Goal: Task Accomplishment & Management: Use online tool/utility

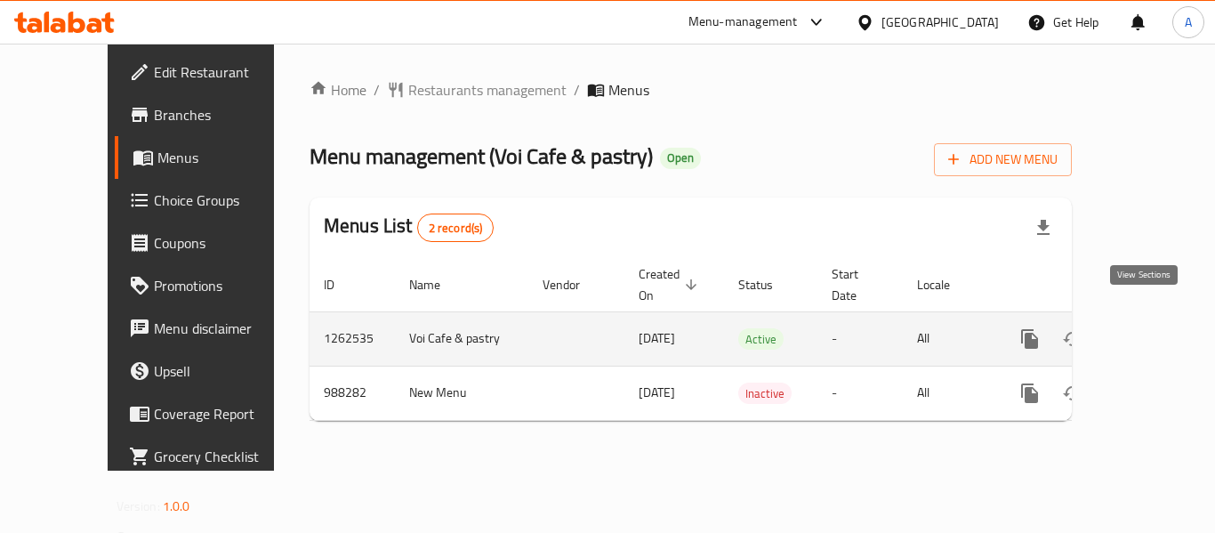
click at [1148, 328] on icon "enhanced table" at bounding box center [1158, 338] width 21 height 21
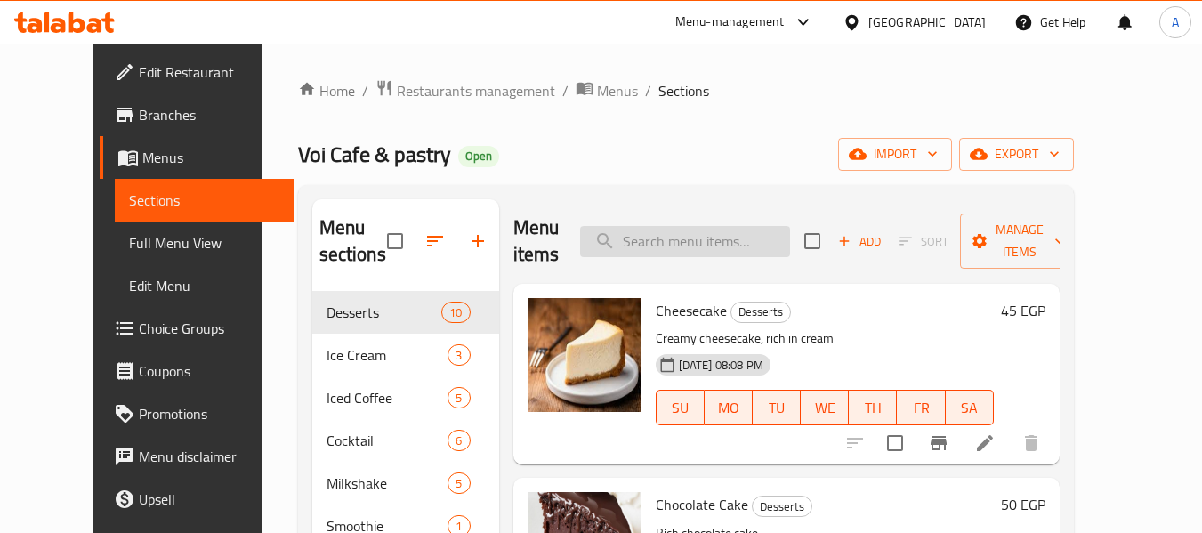
click at [685, 228] on input "search" at bounding box center [685, 241] width 210 height 31
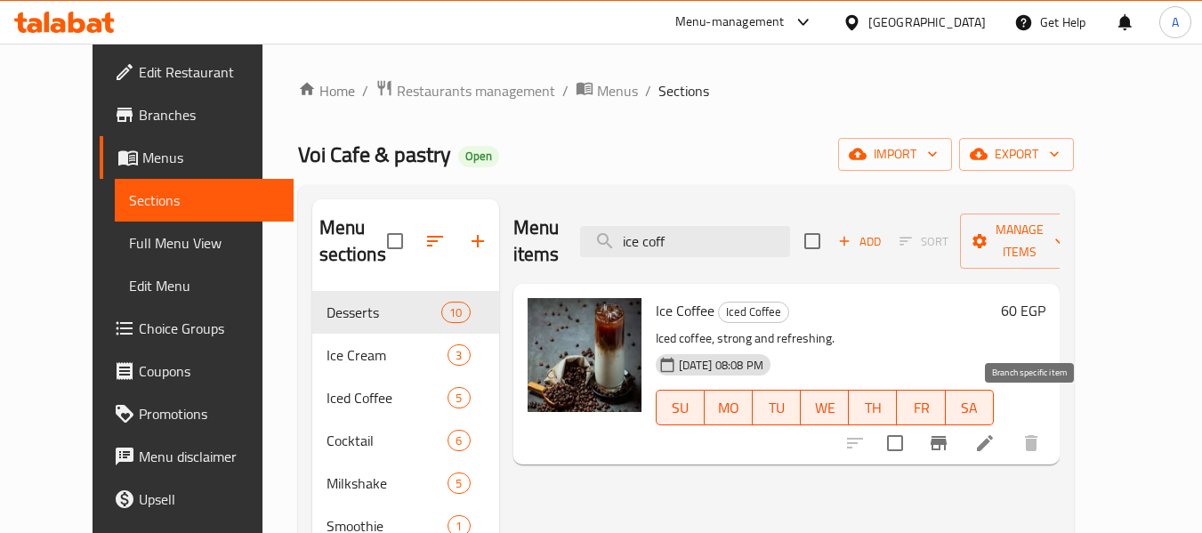
type input "ice coff"
click at [949, 432] on icon "Branch-specific-item" at bounding box center [938, 442] width 21 height 21
drag, startPoint x: 752, startPoint y: 232, endPoint x: 580, endPoint y: 229, distance: 171.7
click at [581, 229] on div "Menu items ice coff Add Sort Manage items" at bounding box center [786, 241] width 546 height 85
type input "cheese"
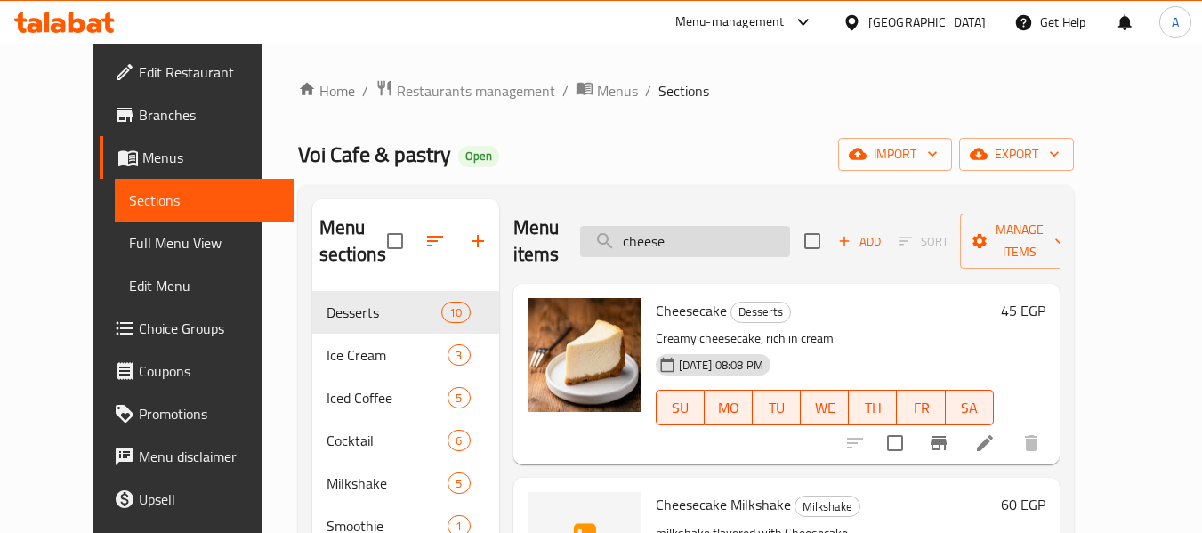
drag, startPoint x: 736, startPoint y: 232, endPoint x: 628, endPoint y: 230, distance: 107.7
click at [628, 230] on input "cheese" at bounding box center [685, 241] width 210 height 31
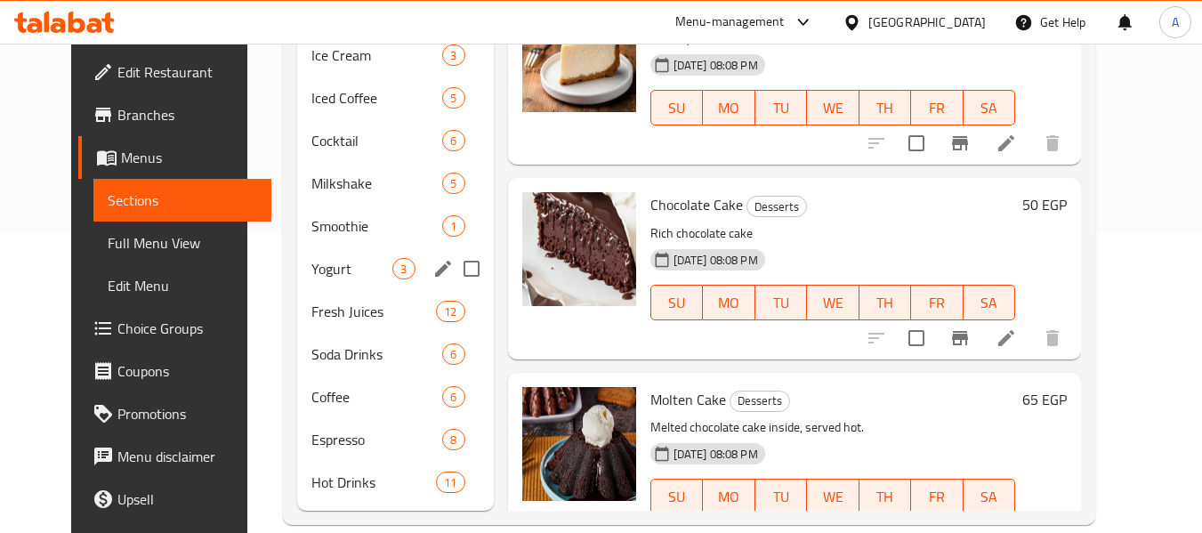
scroll to position [327, 0]
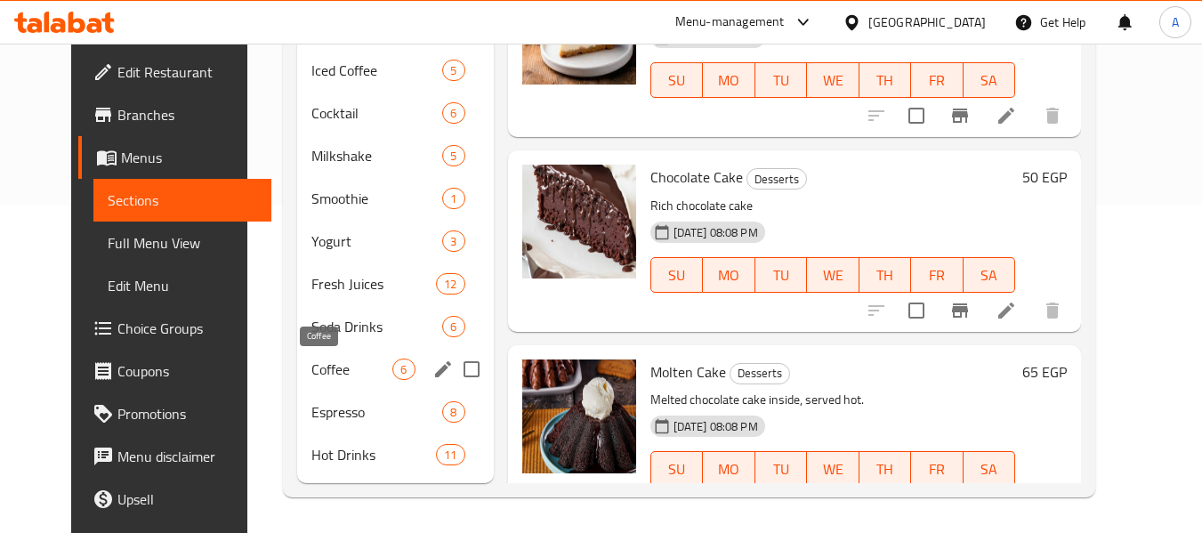
click at [324, 369] on span "Coffee" at bounding box center [351, 369] width 81 height 21
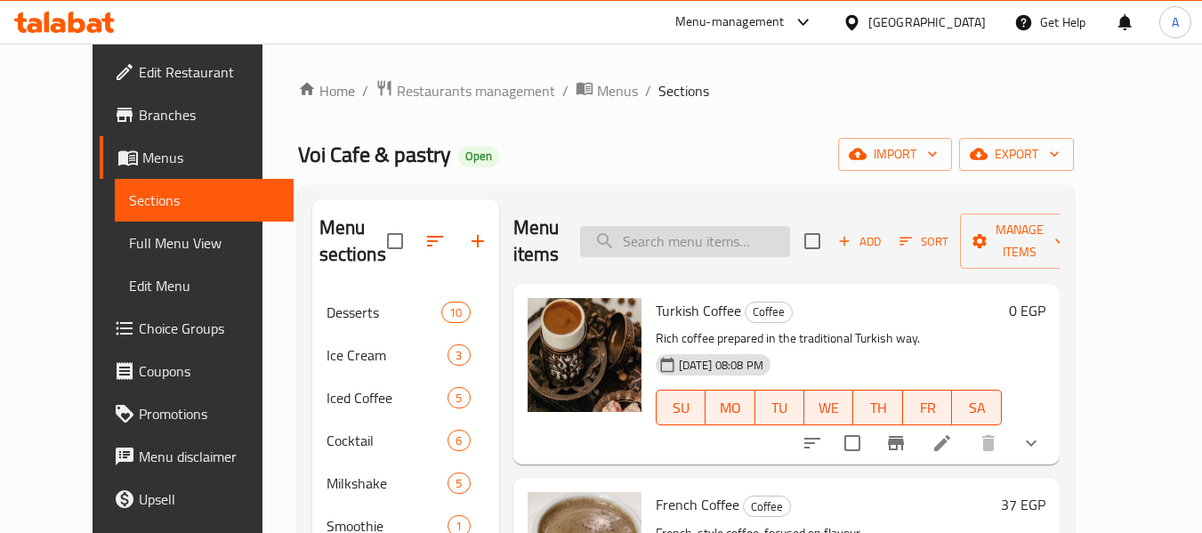
click at [707, 247] on input "search" at bounding box center [685, 241] width 210 height 31
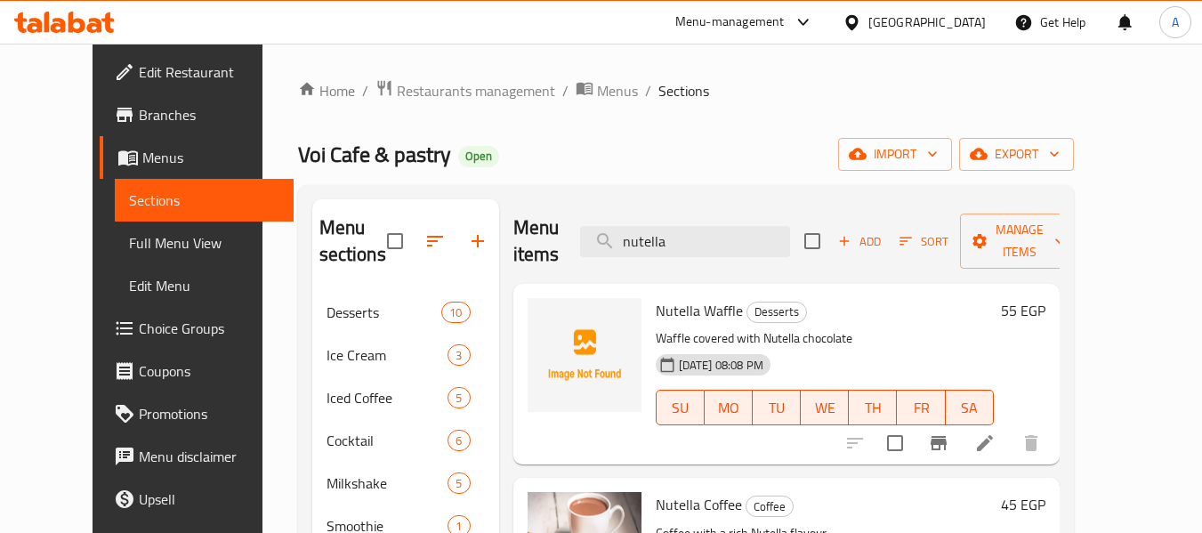
type input "nutella"
